Goal: Transaction & Acquisition: Purchase product/service

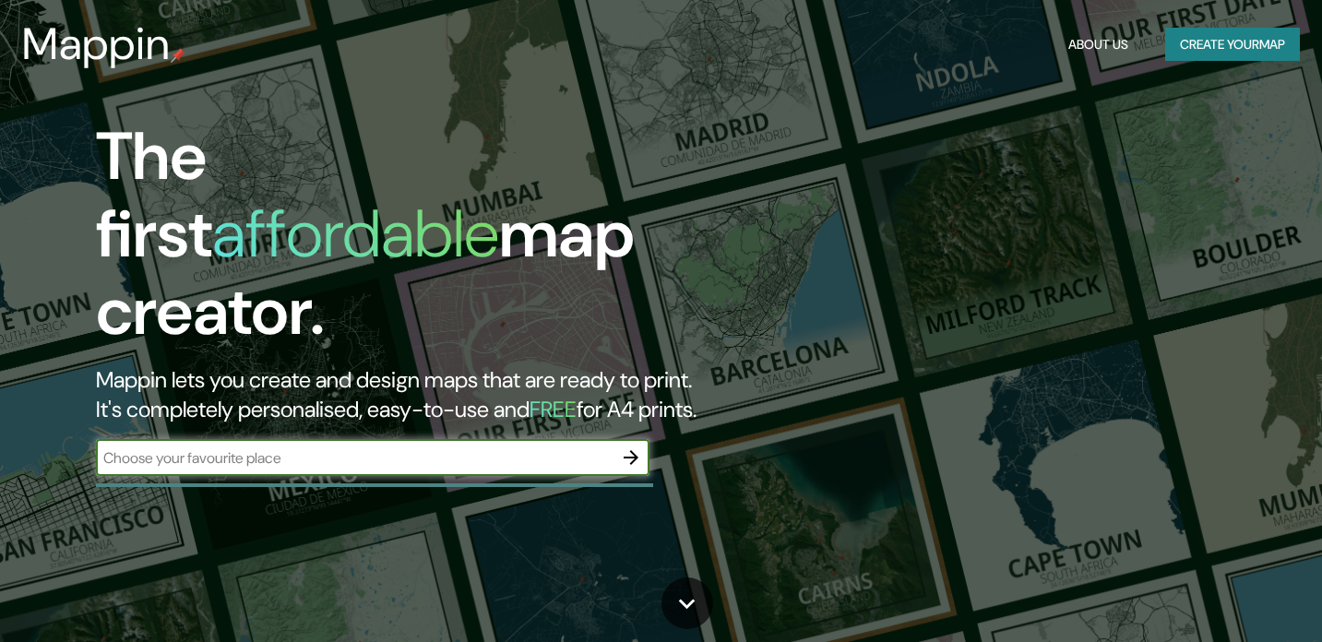
click at [422, 447] on input "text" at bounding box center [354, 457] width 517 height 21
type input "colina [GEOGRAPHIC_DATA]"
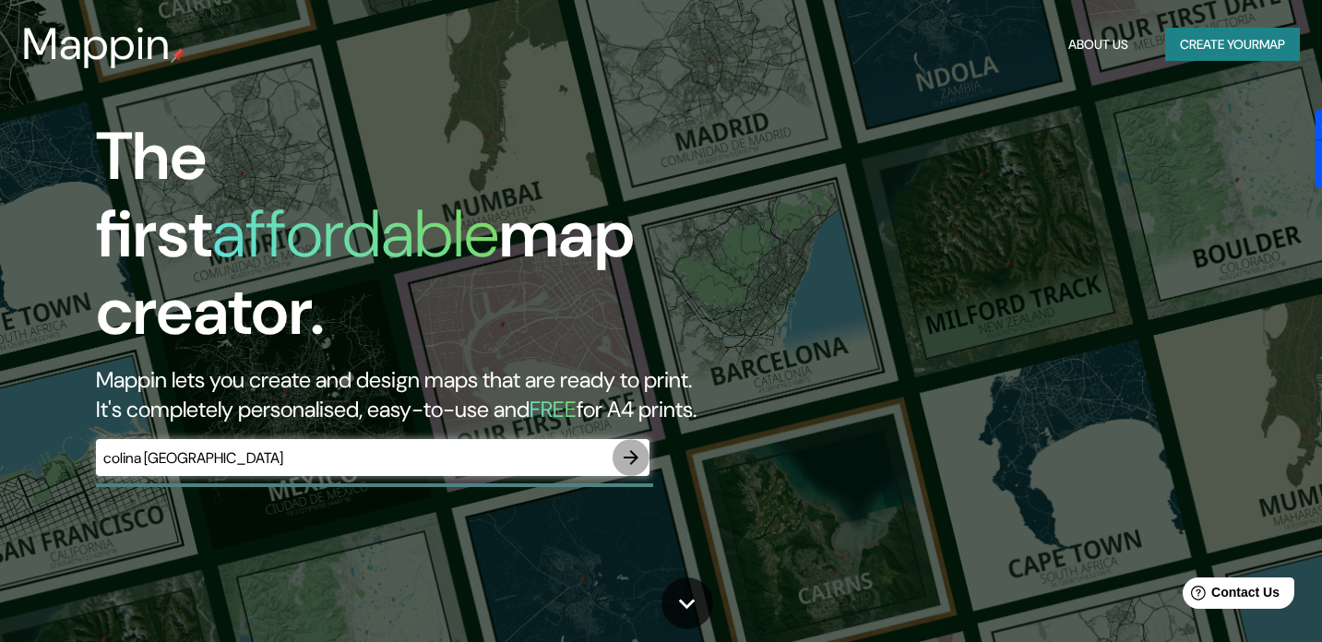
click at [633, 450] on icon "button" at bounding box center [631, 457] width 15 height 15
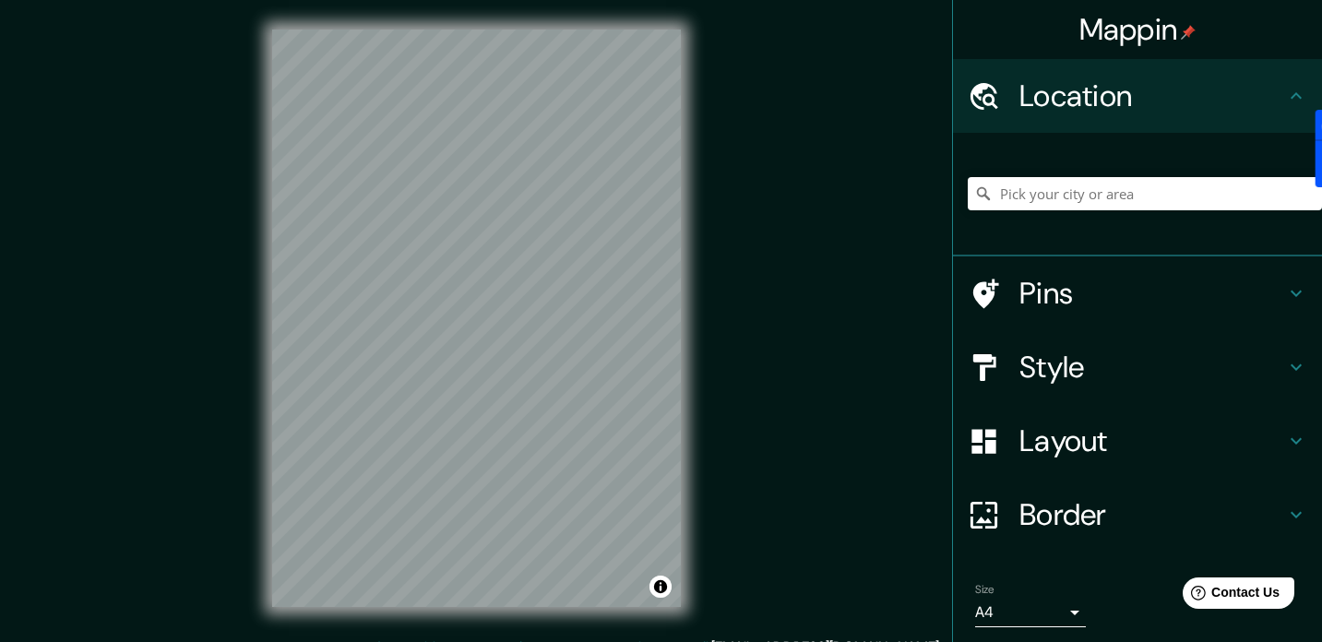
click at [518, 640] on div "Mappin Location Pins Style Layout Border Choose a border. Hint : you can make l…" at bounding box center [661, 333] width 1322 height 666
click at [1088, 313] on div "Pins" at bounding box center [1137, 293] width 369 height 74
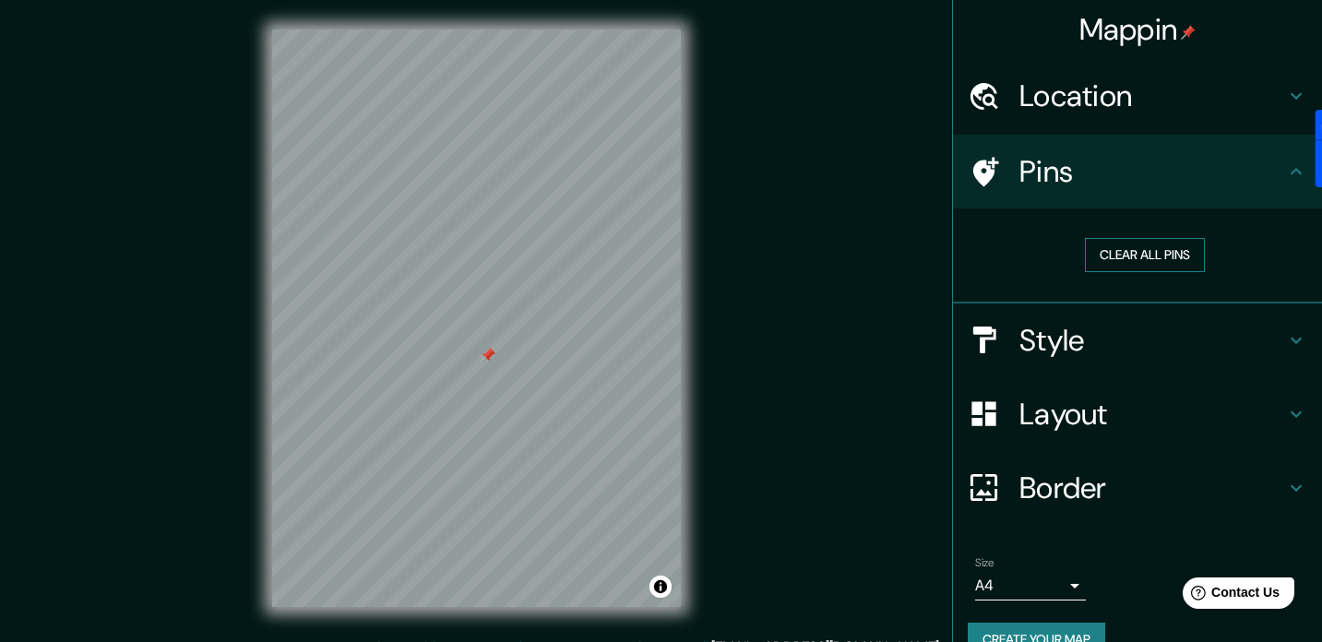
click at [1125, 259] on button "Clear all pins" at bounding box center [1145, 255] width 120 height 34
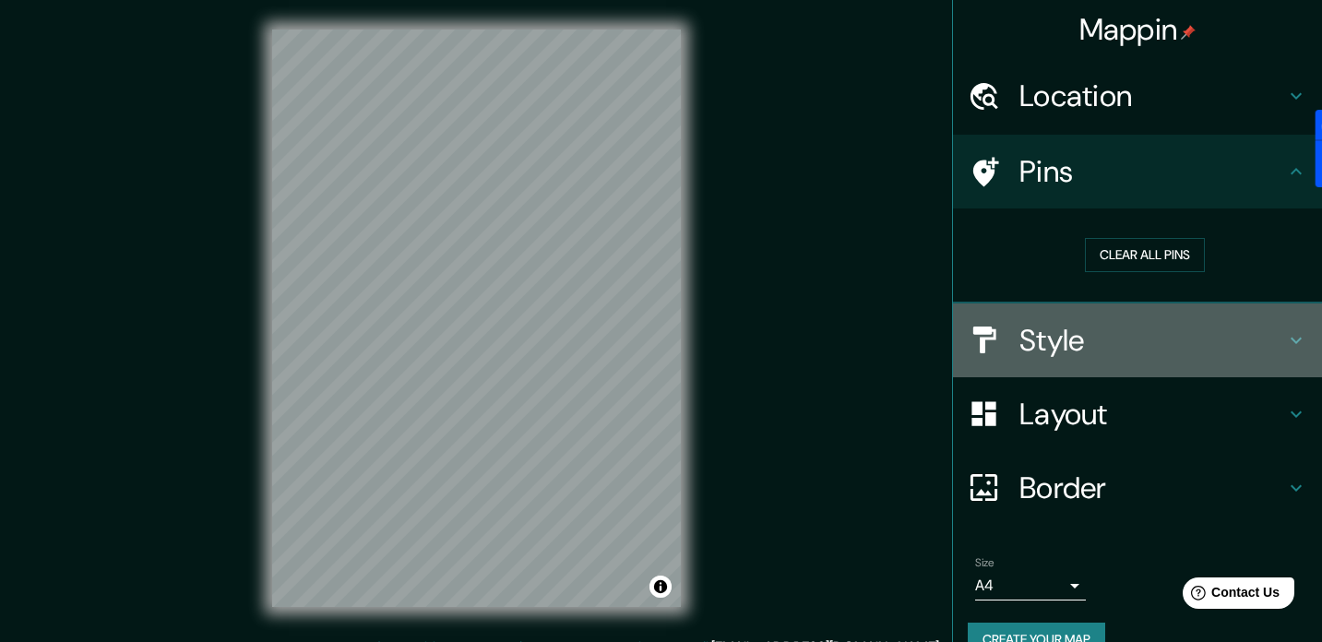
click at [1059, 327] on h4 "Style" at bounding box center [1152, 340] width 266 height 37
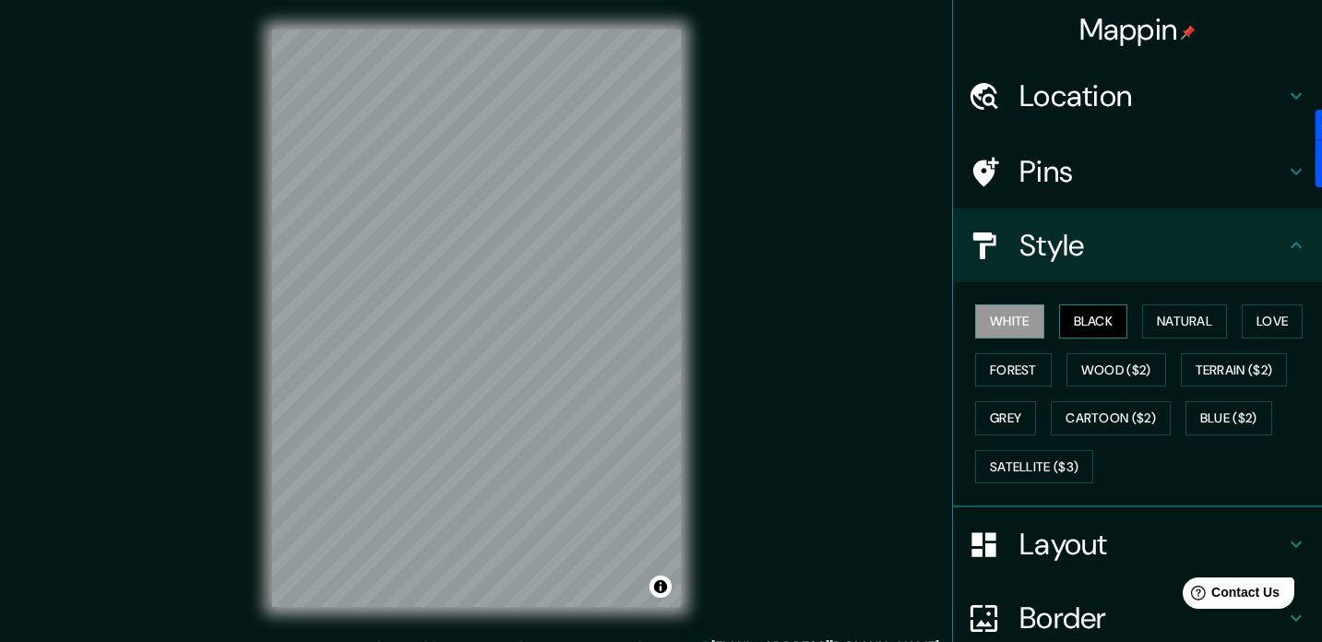
click at [1092, 317] on button "Black" at bounding box center [1093, 321] width 69 height 34
click at [1199, 309] on button "Natural" at bounding box center [1184, 321] width 85 height 34
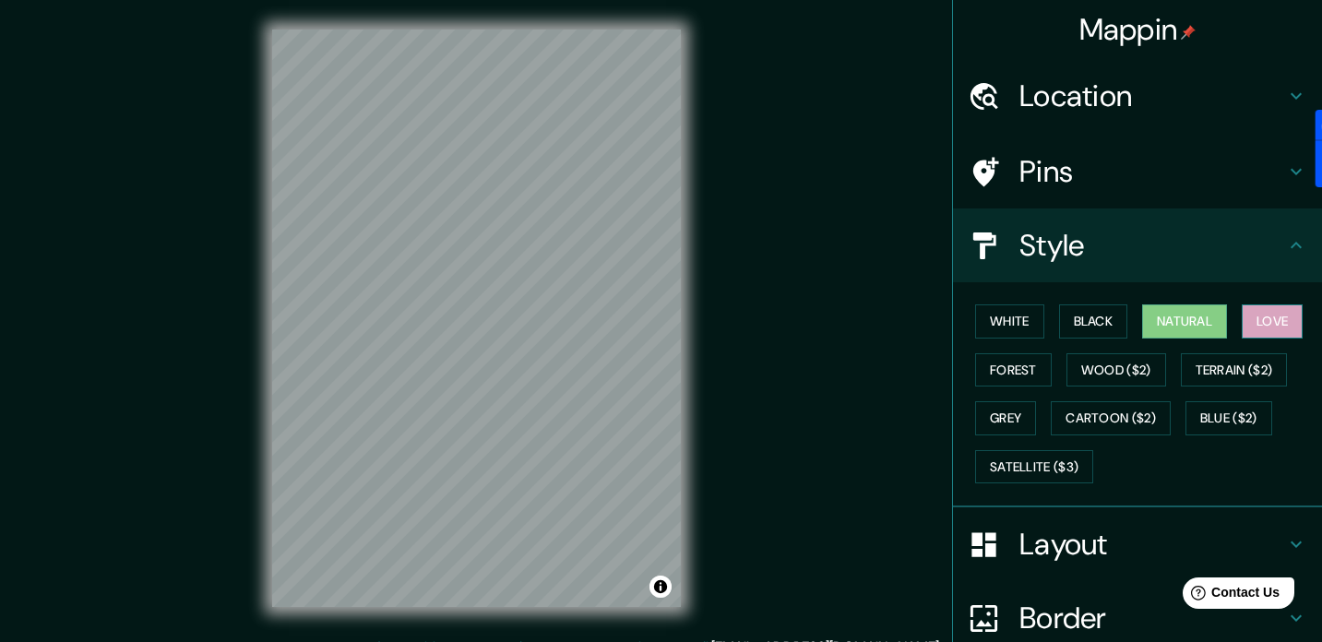
click at [1285, 329] on button "Love" at bounding box center [1272, 321] width 61 height 34
click at [1252, 381] on button "Terrain ($2)" at bounding box center [1234, 370] width 107 height 34
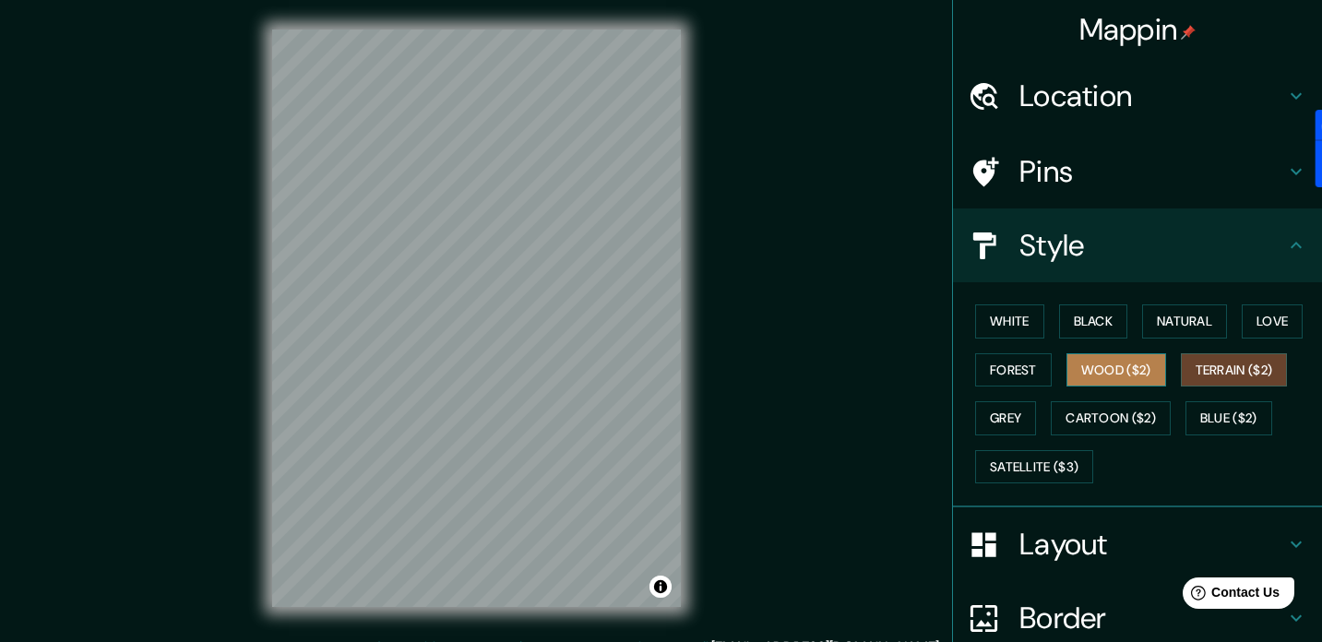
click at [1144, 378] on button "Wood ($2)" at bounding box center [1116, 370] width 100 height 34
click at [374, 625] on div "© Mapbox © OpenStreetMap Improve this map" at bounding box center [477, 318] width 468 height 637
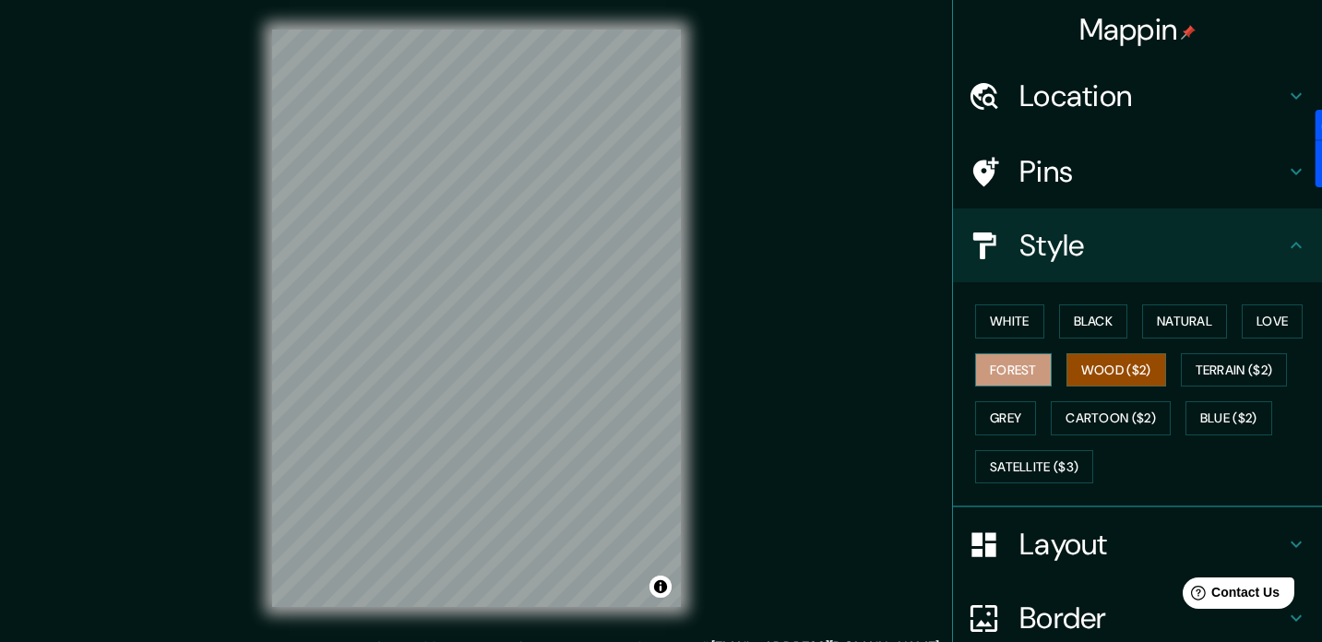
click at [1028, 363] on button "Forest" at bounding box center [1013, 370] width 77 height 34
click at [1019, 411] on button "Grey" at bounding box center [1005, 418] width 61 height 34
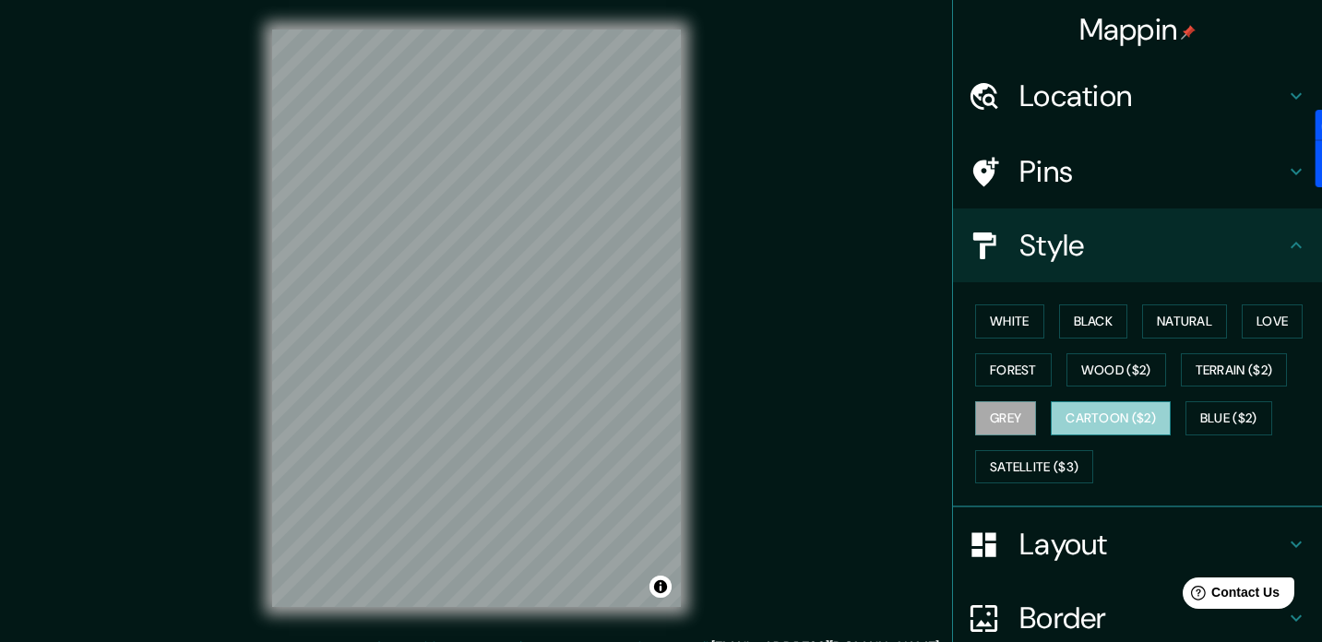
click at [1080, 415] on button "Cartoon ($2)" at bounding box center [1111, 418] width 120 height 34
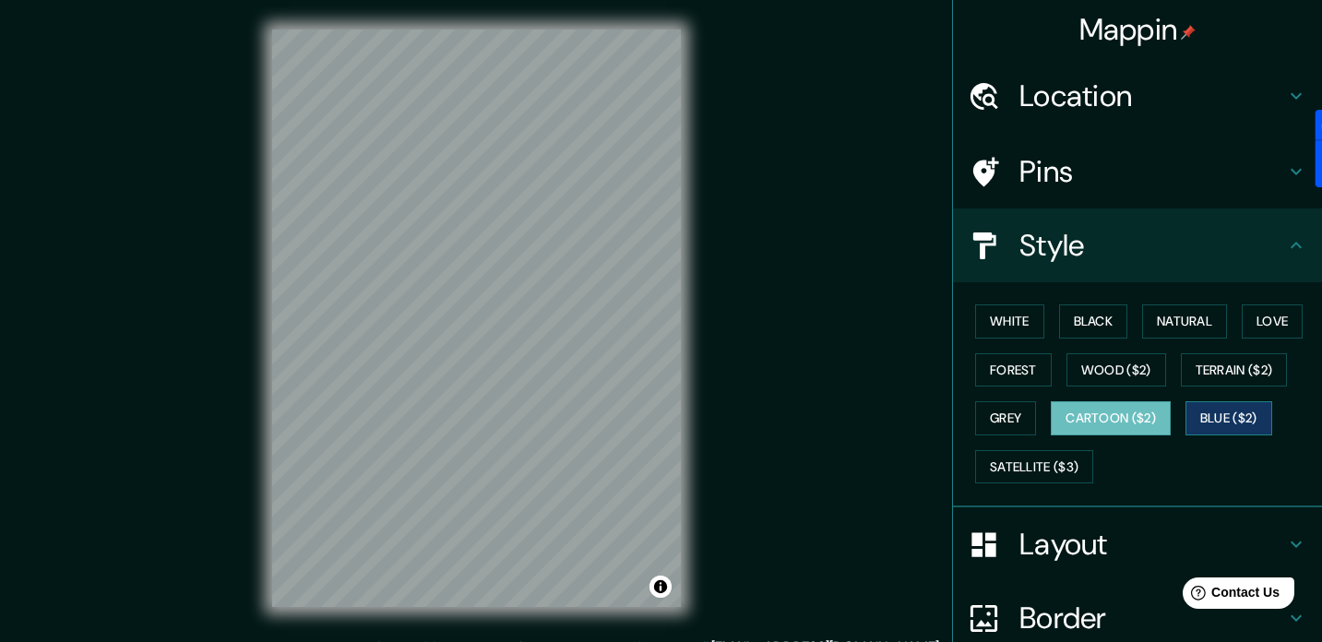
click at [1228, 409] on button "Blue ($2)" at bounding box center [1228, 418] width 87 height 34
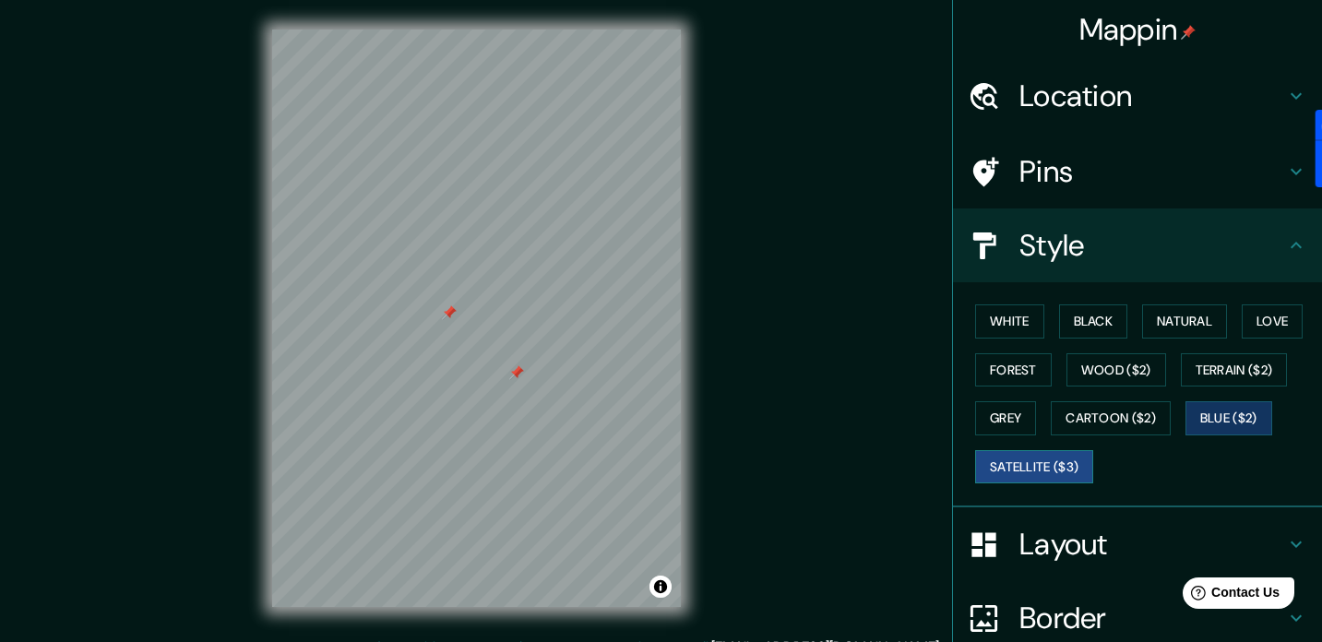
click at [999, 456] on button "Satellite ($3)" at bounding box center [1034, 467] width 118 height 34
click at [1009, 317] on button "White" at bounding box center [1009, 321] width 69 height 34
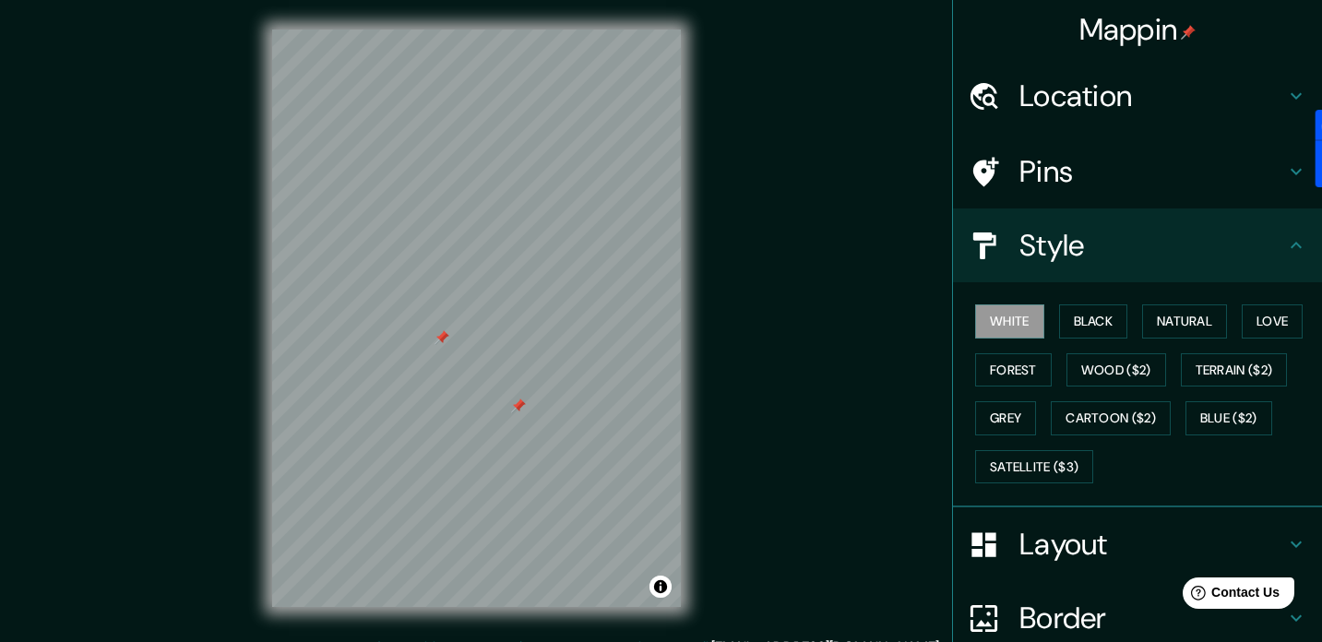
click at [1054, 516] on div "Layout" at bounding box center [1137, 544] width 369 height 74
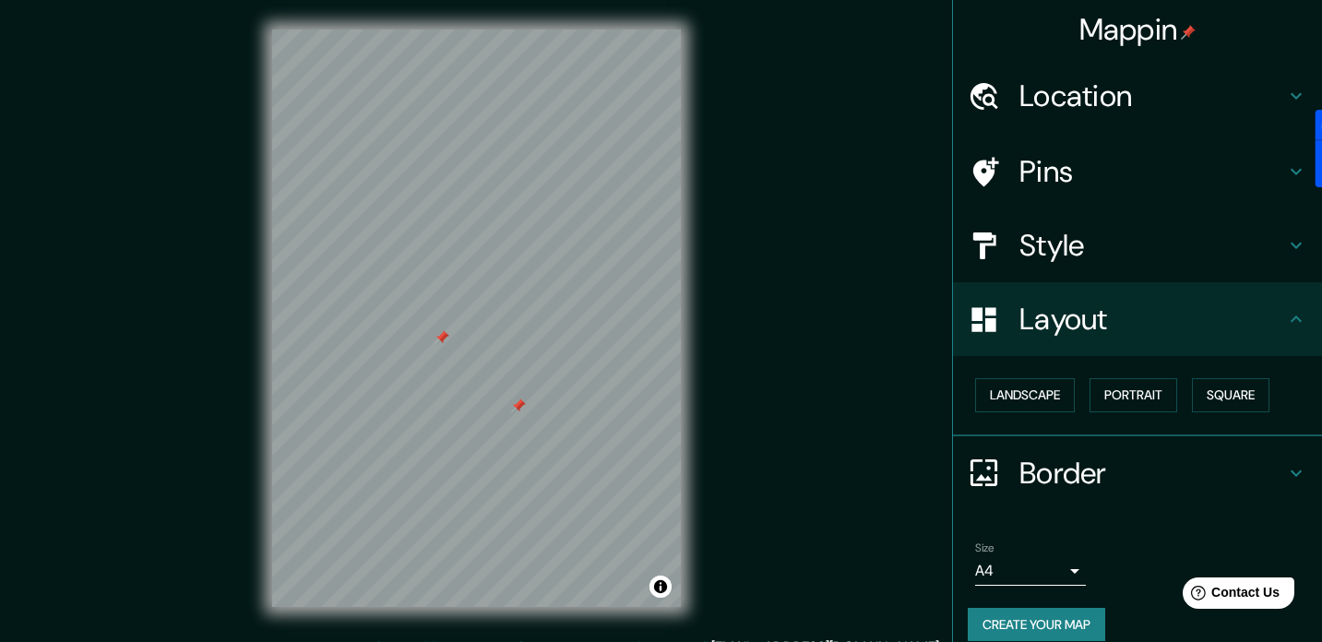
scroll to position [21, 0]
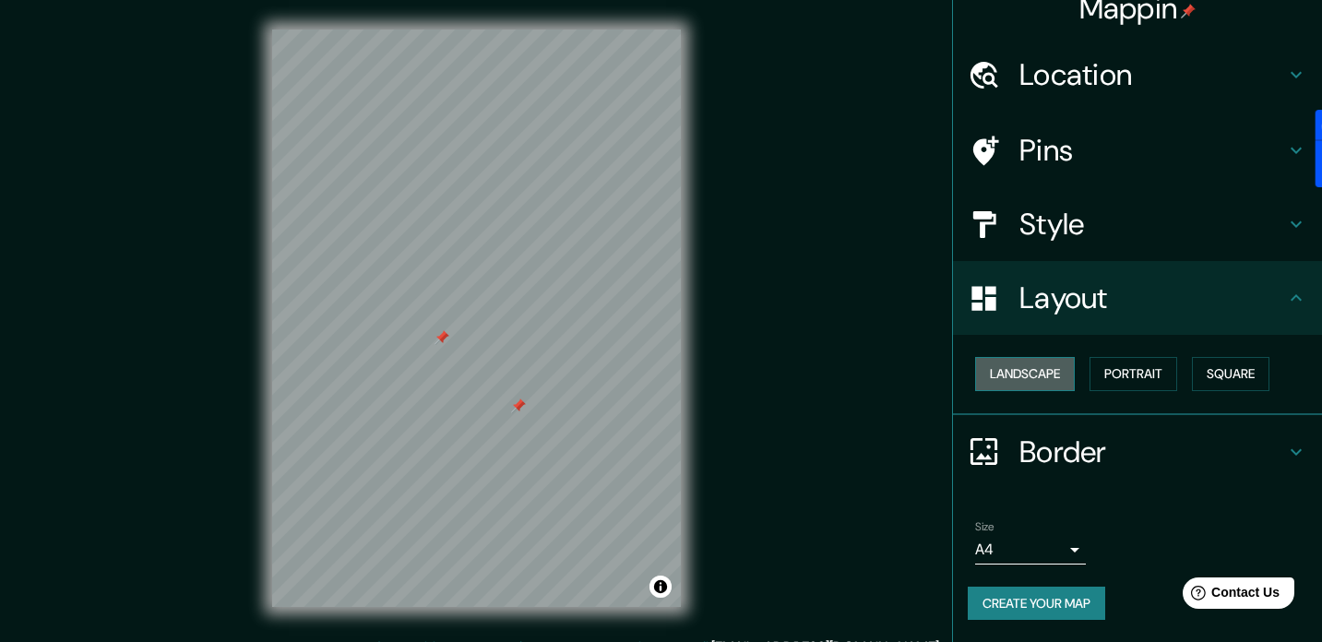
click at [1011, 376] on button "Landscape" at bounding box center [1025, 374] width 100 height 34
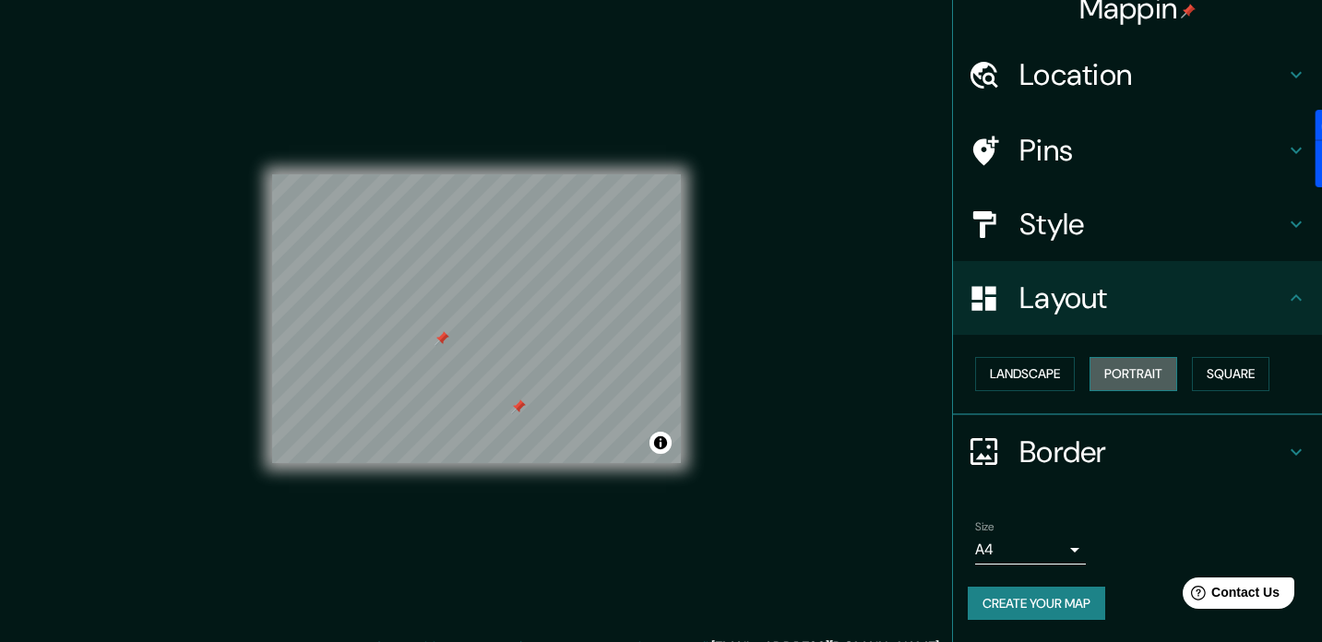
click at [1104, 365] on button "Portrait" at bounding box center [1133, 374] width 88 height 34
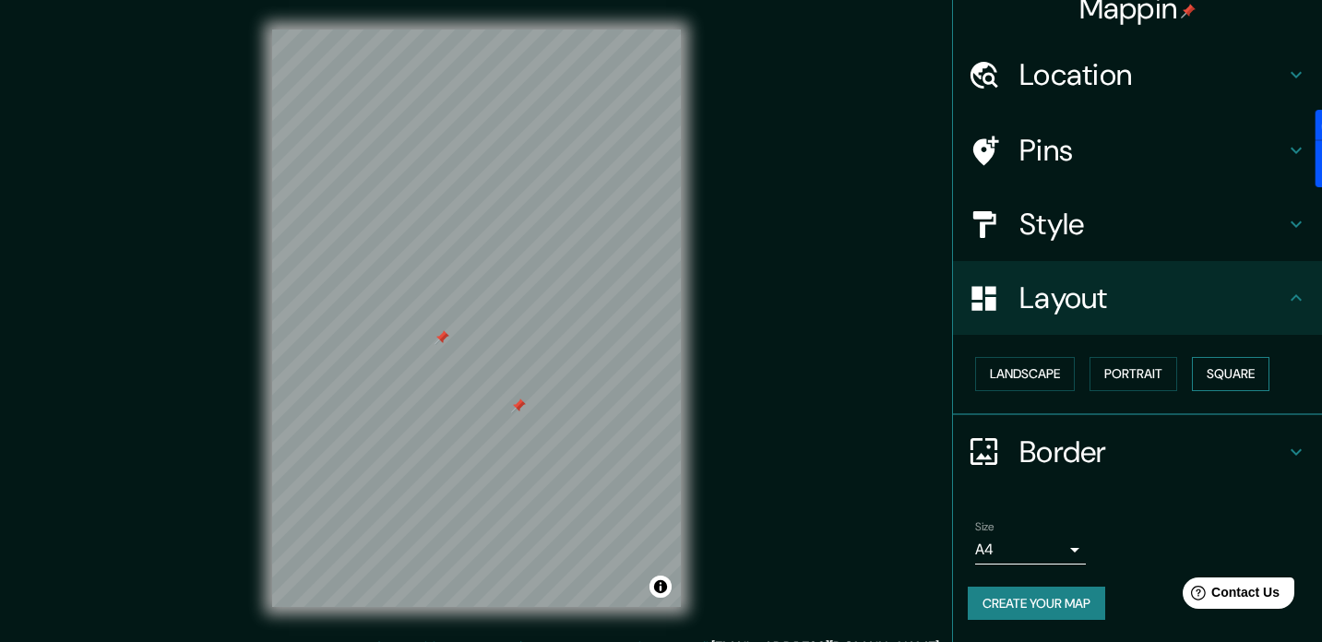
click at [1219, 368] on button "Square" at bounding box center [1230, 374] width 77 height 34
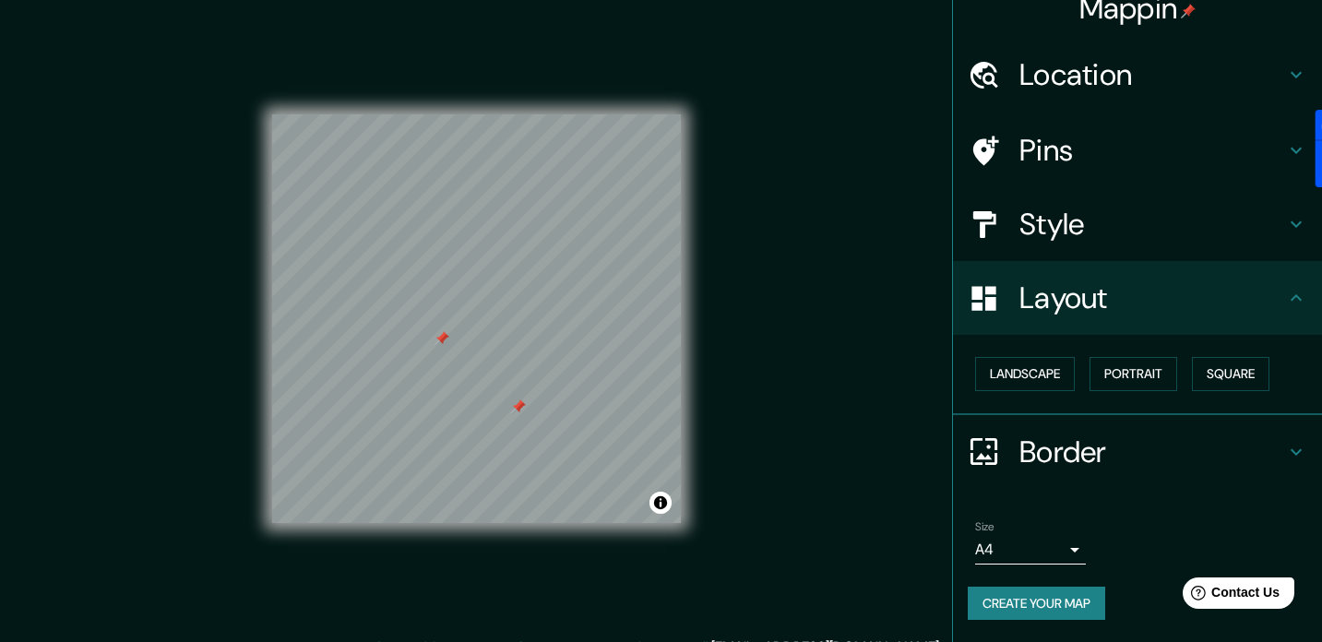
click at [1080, 442] on h4 "Border" at bounding box center [1152, 452] width 266 height 37
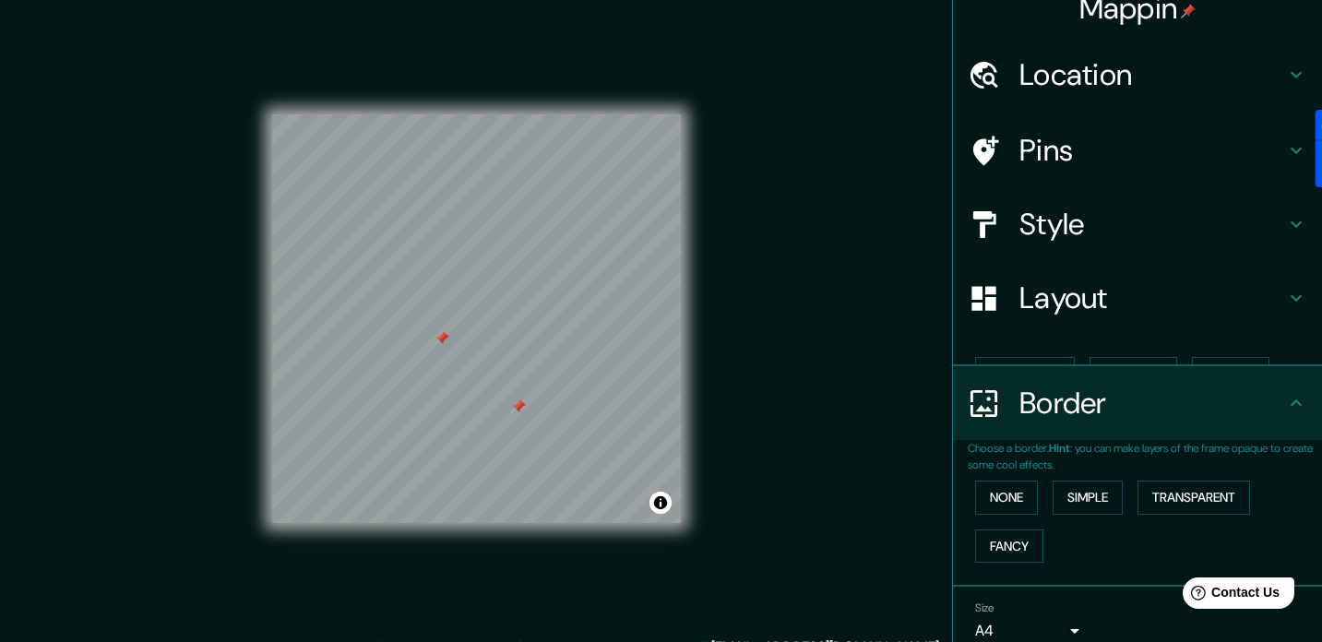
scroll to position [71, 0]
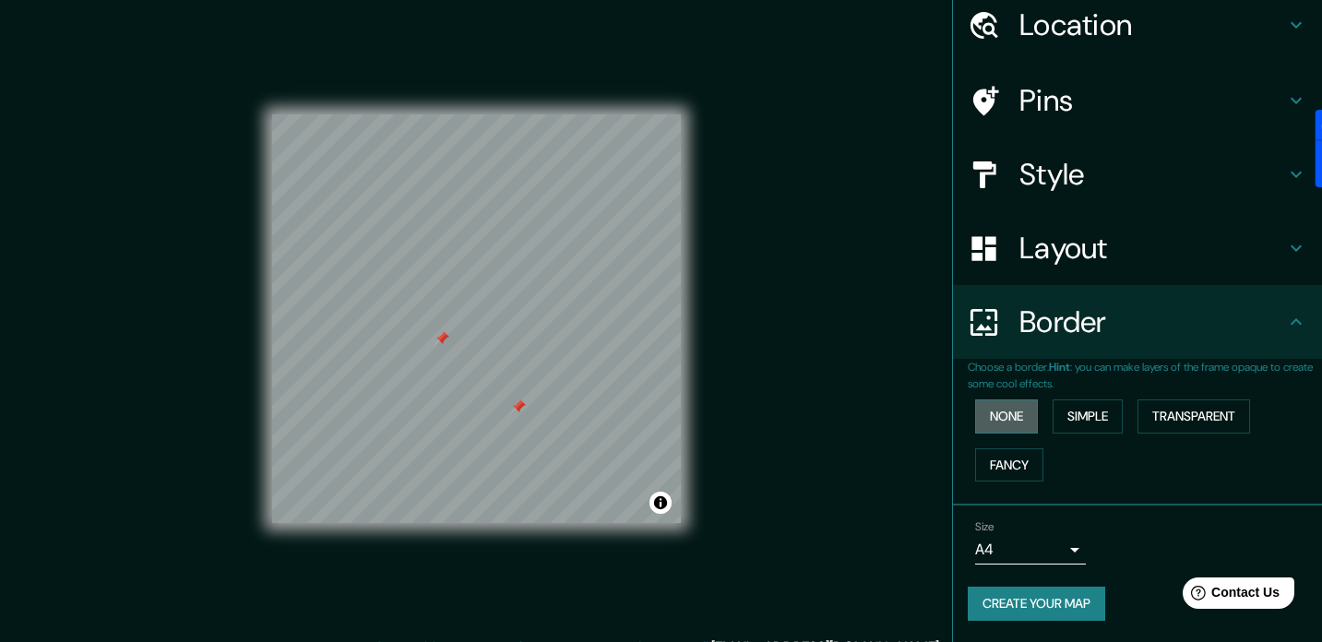
click at [994, 414] on button "None" at bounding box center [1006, 416] width 63 height 34
click at [1082, 411] on button "Simple" at bounding box center [1088, 416] width 70 height 34
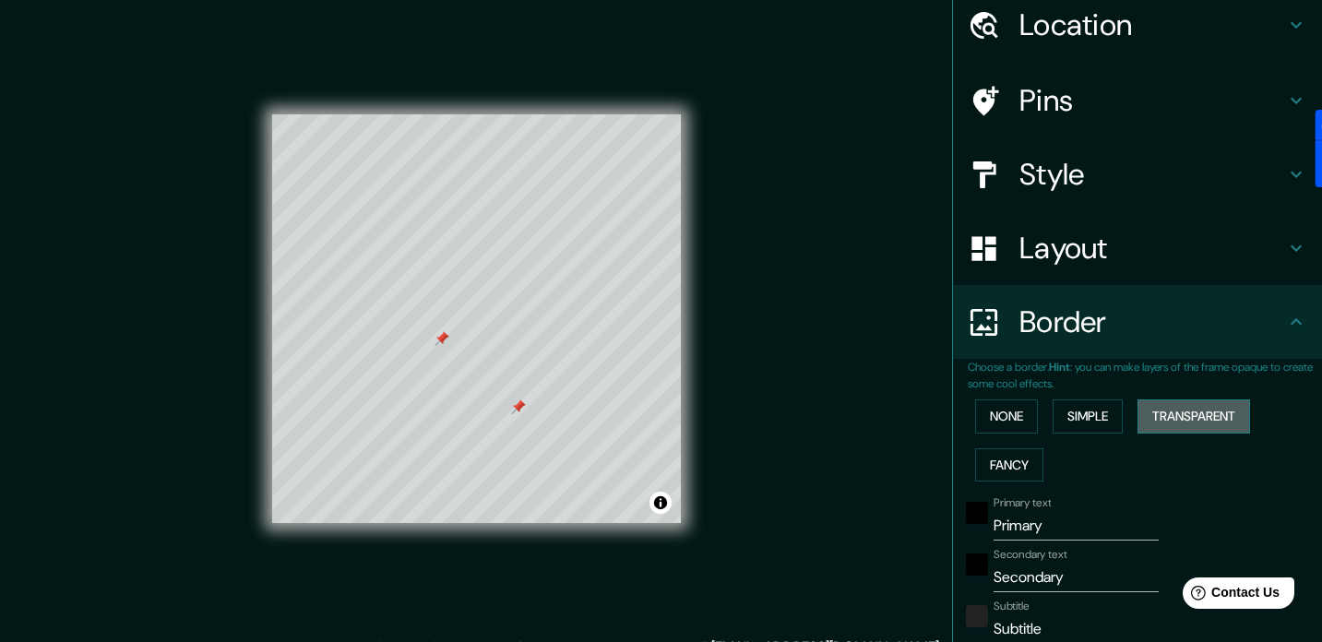
click at [1180, 419] on button "Transparent" at bounding box center [1193, 416] width 113 height 34
click at [1004, 460] on button "Fancy" at bounding box center [1009, 465] width 68 height 34
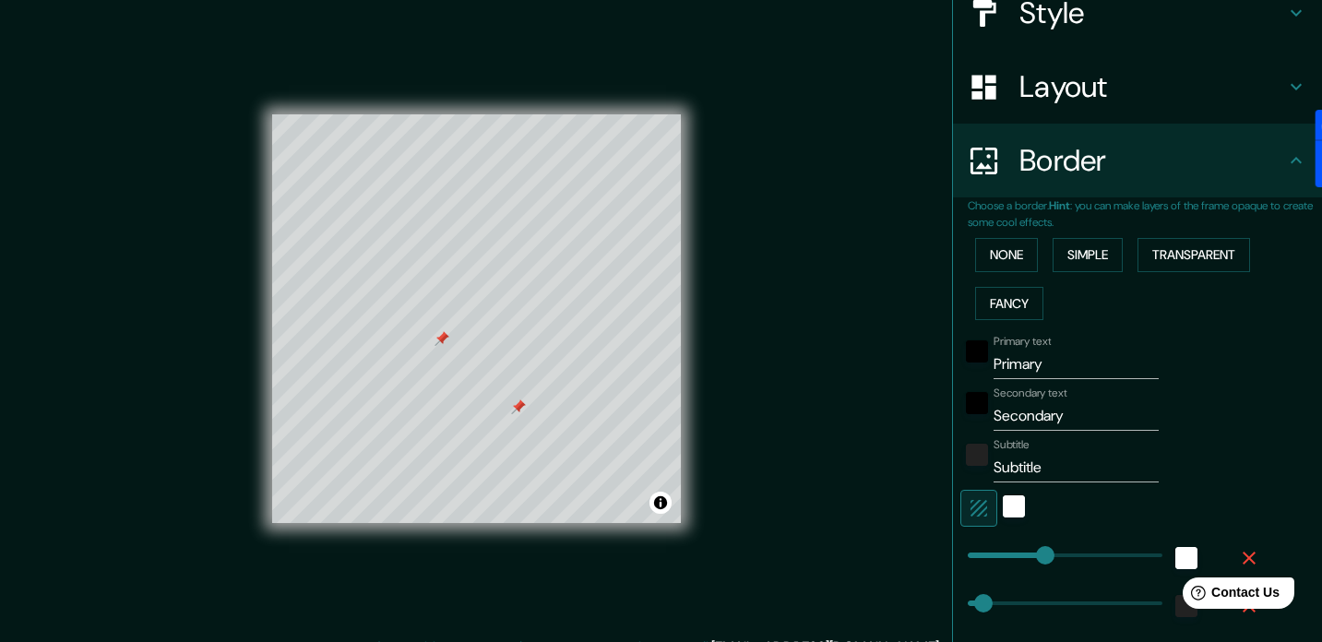
scroll to position [286, 0]
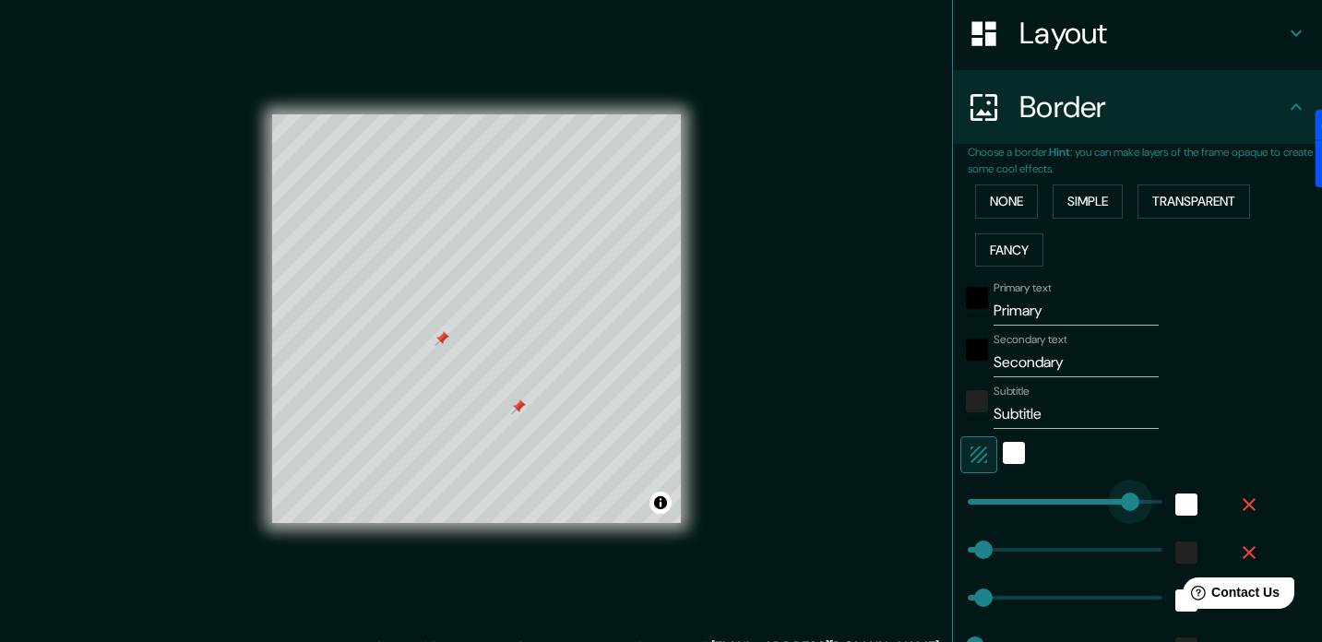
type input "372"
drag, startPoint x: 1040, startPoint y: 500, endPoint x: 1125, endPoint y: 493, distance: 85.2
type input "35"
type input "18"
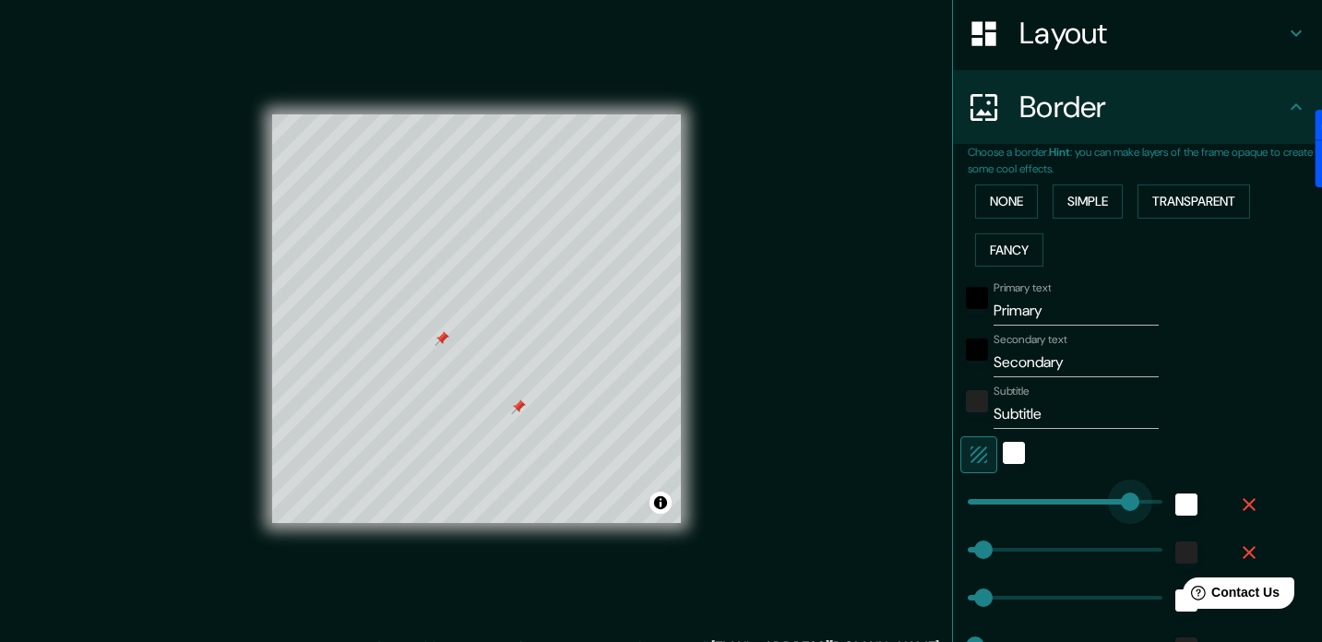
type input "74"
type input "35"
type input "0"
drag, startPoint x: 1125, startPoint y: 493, endPoint x: 954, endPoint y: 534, distance: 175.6
type input "35"
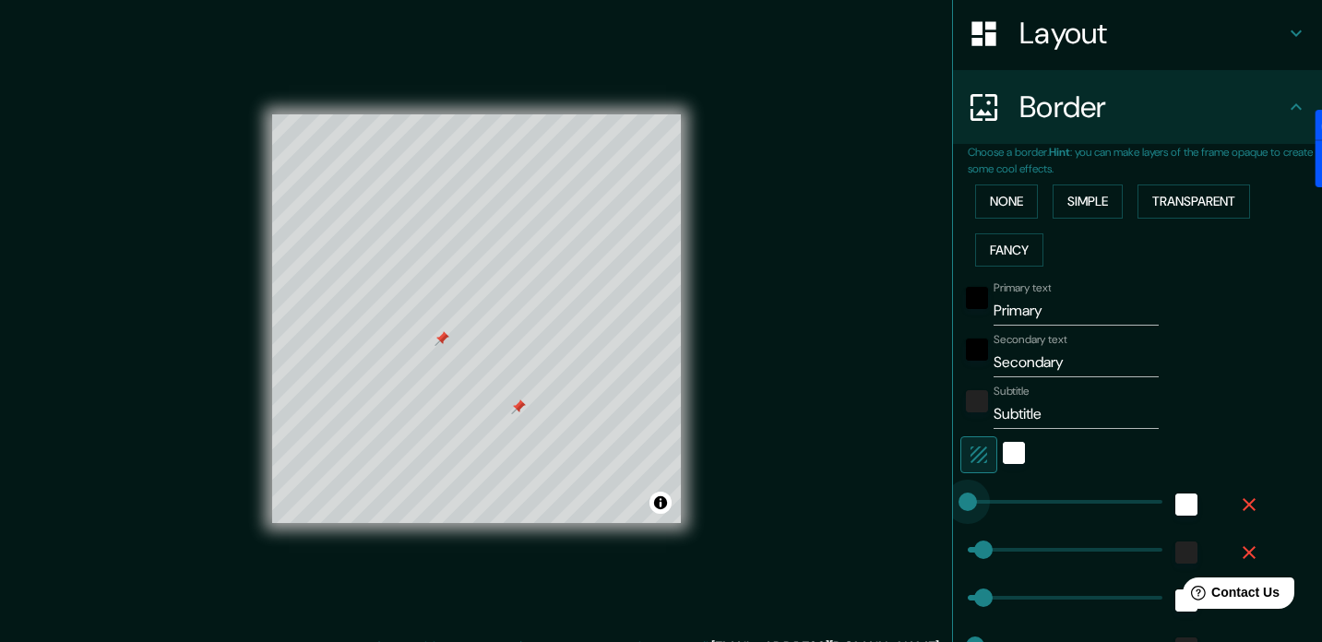
type input "35"
type input "18"
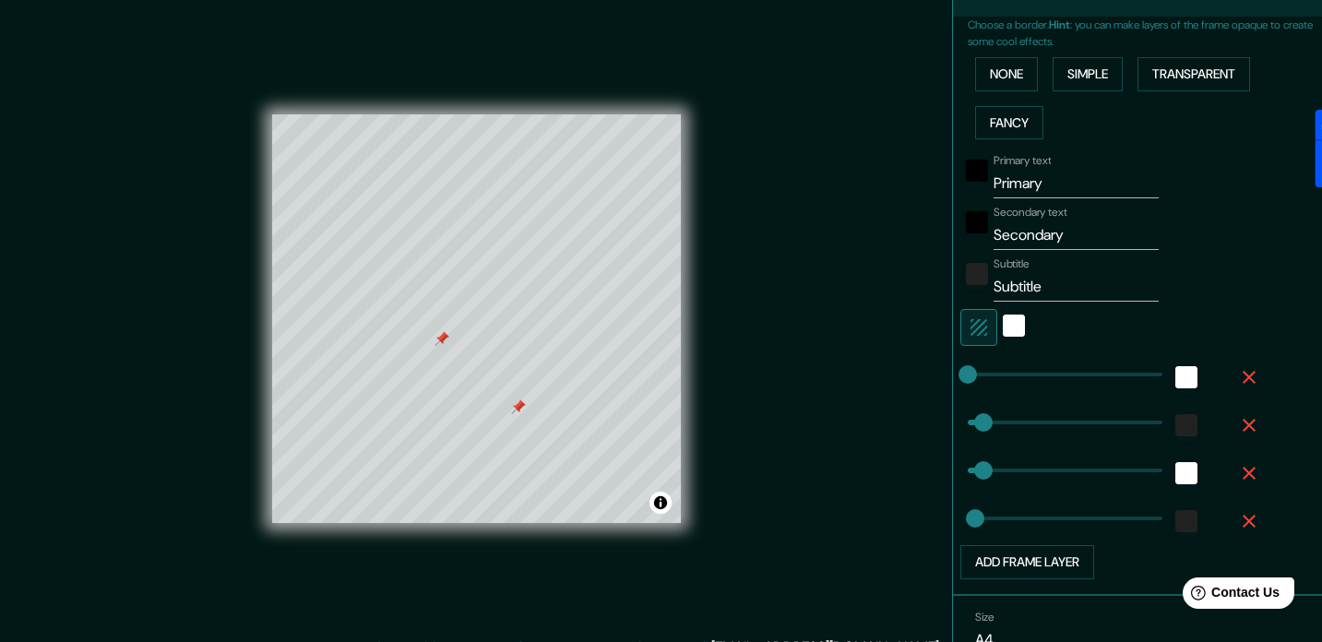
scroll to position [504, 0]
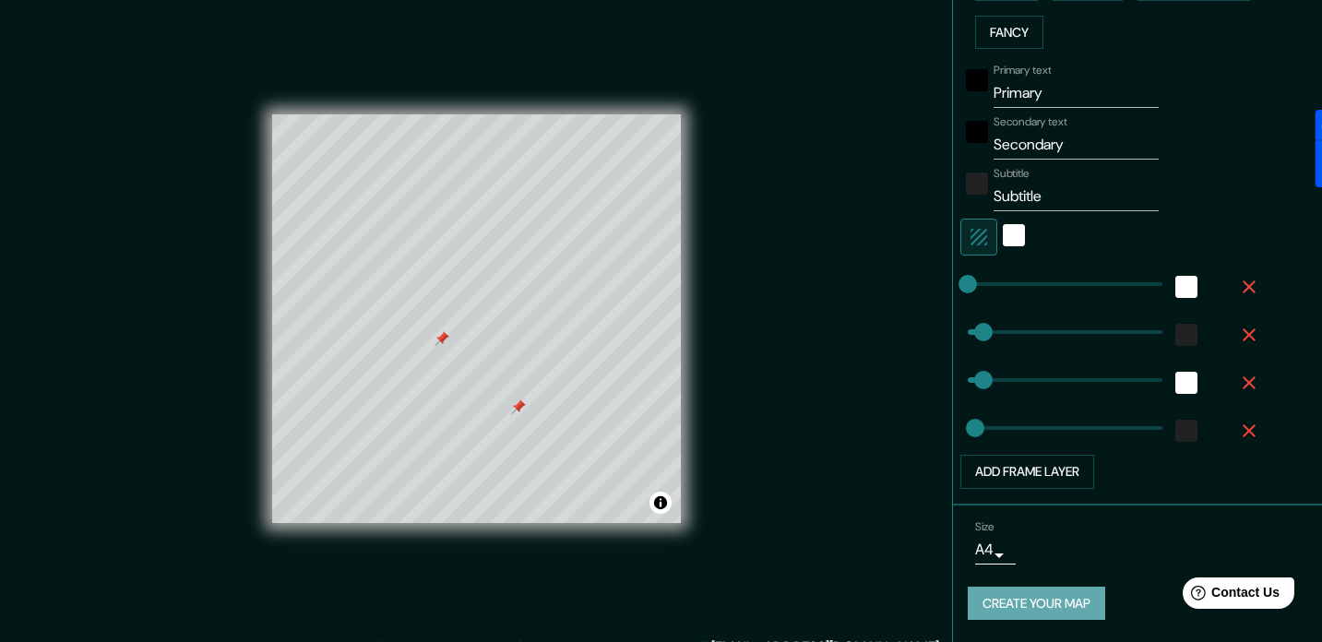
click at [1024, 611] on button "Create your map" at bounding box center [1036, 604] width 137 height 34
